Goal: Use online tool/utility: Utilize a website feature to perform a specific function

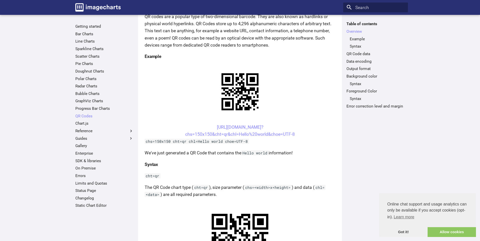
scroll to position [76, 0]
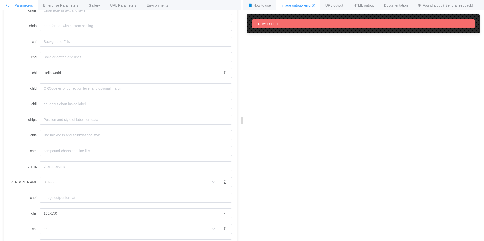
scroll to position [159, 0]
click at [64, 74] on input "Hello world" at bounding box center [129, 74] width 178 height 10
click at [57, 74] on input "chl" at bounding box center [136, 74] width 192 height 10
type input "Hello world"
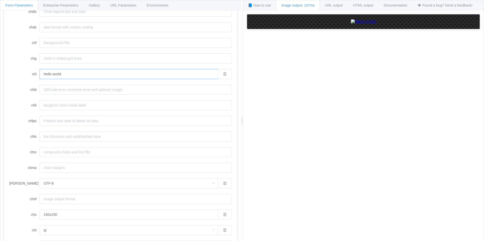
type input "Hello world"
click at [334, 4] on span "URL output" at bounding box center [334, 5] width 18 height 4
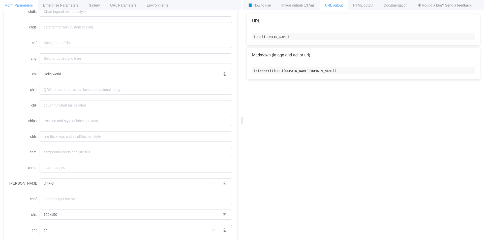
click at [281, 38] on code "[URL][DOMAIN_NAME]" at bounding box center [363, 36] width 223 height 7
click at [329, 37] on code "[URL][DOMAIN_NAME]" at bounding box center [363, 36] width 223 height 7
drag, startPoint x: 394, startPoint y: 36, endPoint x: 251, endPoint y: 34, distance: 143.0
click at [251, 34] on div "[URL][DOMAIN_NAME]" at bounding box center [363, 36] width 233 height 17
copy code "[URL][DOMAIN_NAME]"
